Goal: Task Accomplishment & Management: Manage account settings

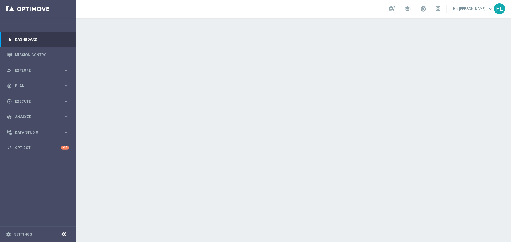
click at [470, 10] on link "Hsi-Pei Liao keyboard_arrow_down" at bounding box center [473, 8] width 42 height 9
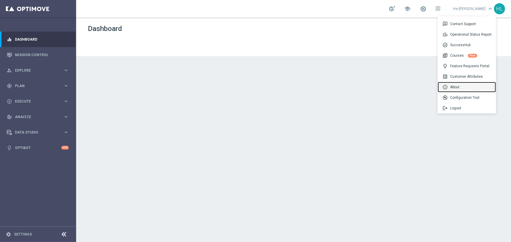
click at [456, 85] on div "info About" at bounding box center [466, 87] width 58 height 11
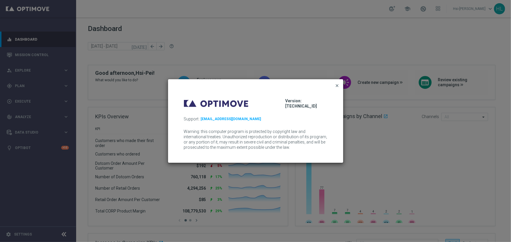
click at [335, 85] on span "close" at bounding box center [337, 85] width 5 height 5
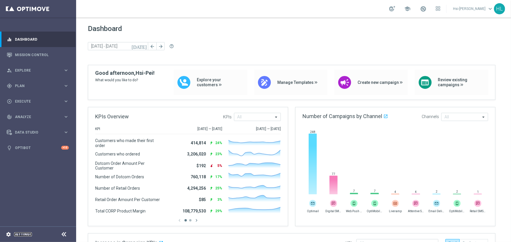
click at [22, 233] on link "Settings" at bounding box center [23, 235] width 18 height 4
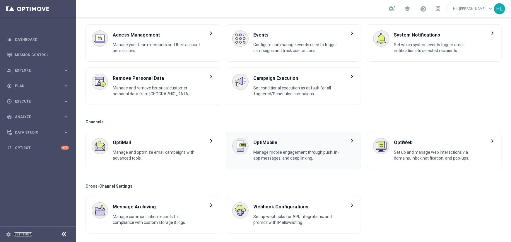
scroll to position [32, 0]
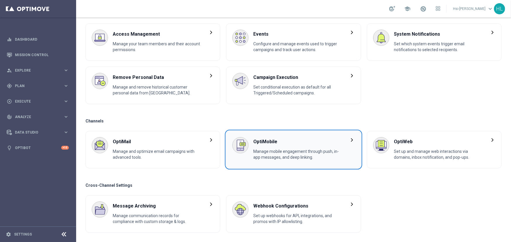
click at [282, 152] on span "Manage mobile engagement through push, in-app messages, and deep linking." at bounding box center [297, 156] width 88 height 14
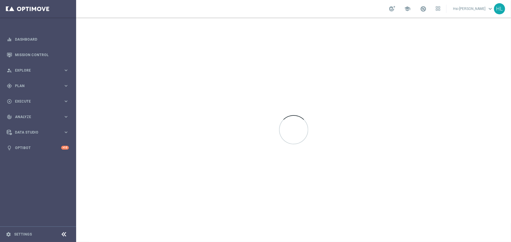
scroll to position [0, 0]
